Goal: Task Accomplishment & Management: Manage account settings

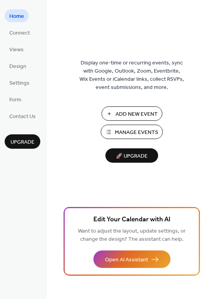
click at [132, 130] on span "Manage Events" at bounding box center [136, 132] width 43 height 8
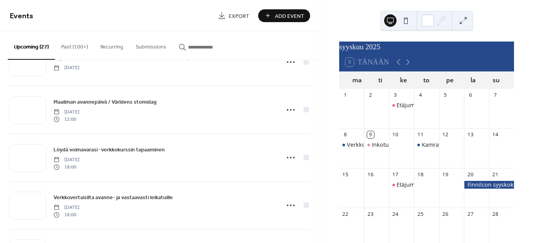
scroll to position [368, 0]
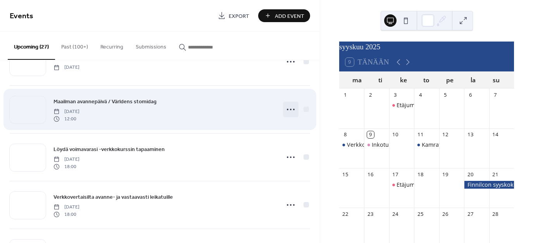
click at [291, 107] on icon at bounding box center [291, 109] width 12 height 12
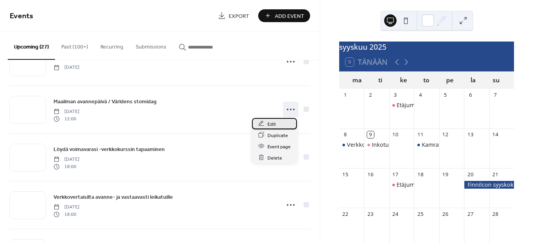
click at [274, 123] on span "Edit" at bounding box center [272, 124] width 9 height 8
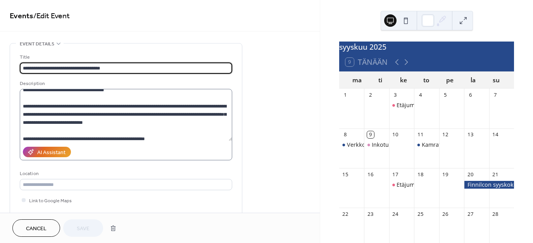
scroll to position [21, 0]
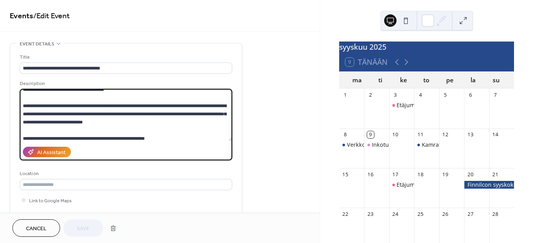
drag, startPoint x: 128, startPoint y: 113, endPoint x: 133, endPoint y: 119, distance: 8.3
click at [133, 119] on textarea at bounding box center [126, 115] width 212 height 52
paste textarea "**"
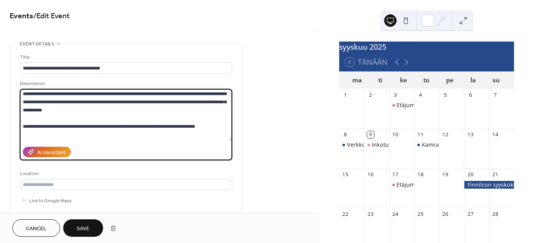
scroll to position [107, 0]
drag, startPoint x: 205, startPoint y: 124, endPoint x: 11, endPoint y: 126, distance: 193.9
click at [11, 126] on div "**********" at bounding box center [126, 141] width 232 height 196
paste textarea
click at [37, 124] on textarea at bounding box center [126, 115] width 212 height 52
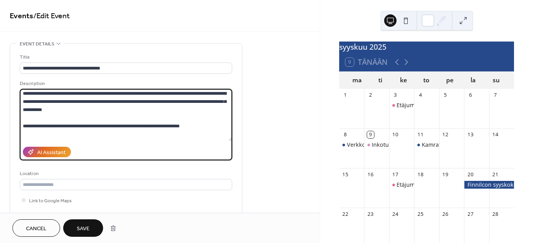
drag, startPoint x: 211, startPoint y: 123, endPoint x: 19, endPoint y: 126, distance: 192.0
click at [19, 126] on div "**********" at bounding box center [126, 141] width 232 height 196
click at [106, 130] on textarea at bounding box center [126, 115] width 212 height 52
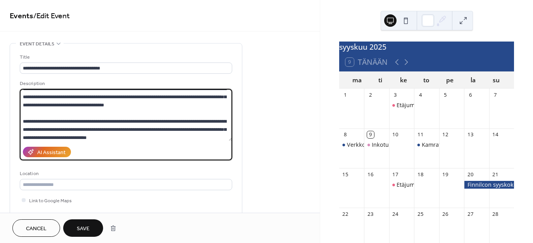
scroll to position [9, 0]
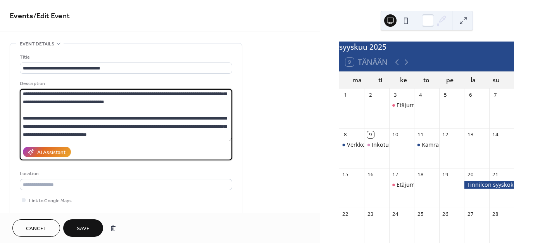
type textarea "**********"
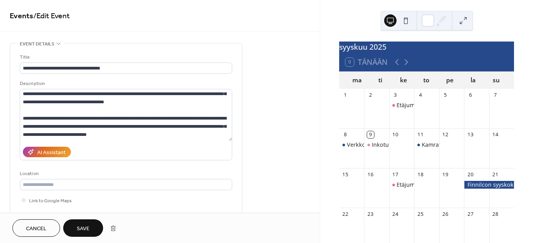
click at [89, 224] on span "Save" at bounding box center [83, 228] width 13 height 8
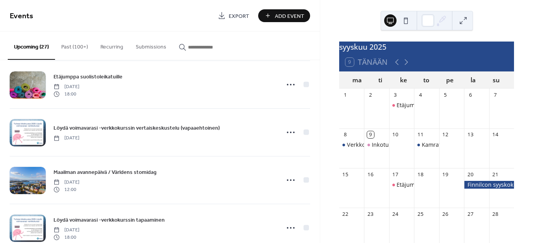
scroll to position [300, 0]
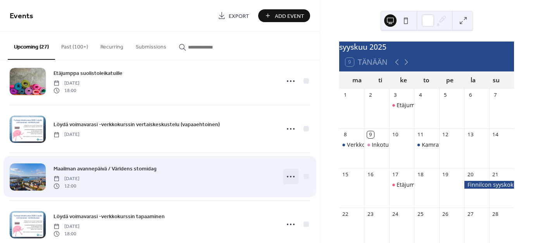
click at [286, 173] on icon at bounding box center [291, 176] width 12 height 12
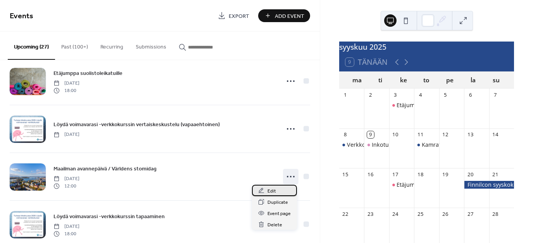
click at [268, 192] on span "Edit" at bounding box center [272, 191] width 9 height 8
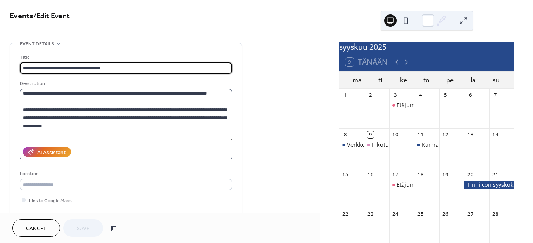
scroll to position [93, 0]
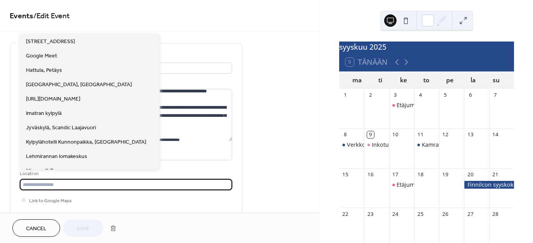
click at [62, 180] on input "text" at bounding box center [126, 184] width 212 height 11
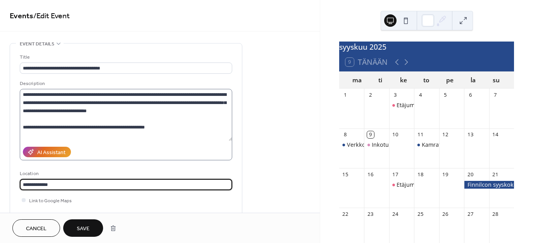
scroll to position [114, 0]
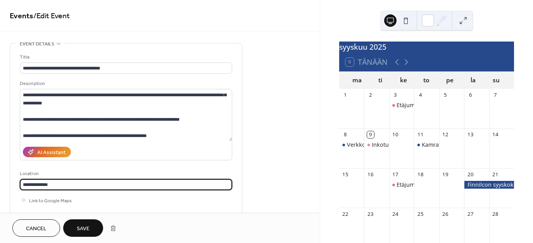
type input "**********"
click at [81, 225] on span "Save" at bounding box center [83, 228] width 13 height 8
